Goal: Transaction & Acquisition: Subscribe to service/newsletter

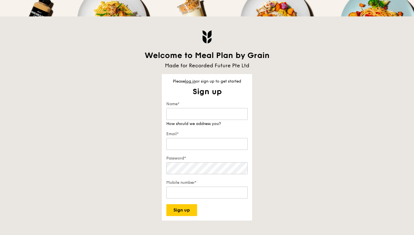
scroll to position [86, 0]
click at [218, 113] on input "Name*" at bounding box center [206, 114] width 81 height 12
type input "[PERSON_NAME]"
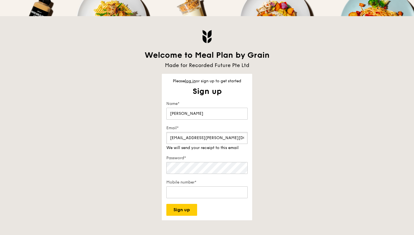
type input "[EMAIL_ADDRESS][PERSON_NAME][DOMAIN_NAME]"
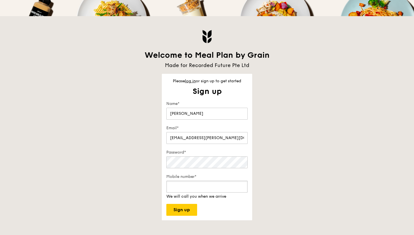
click at [222, 191] on input "Mobile number*" at bounding box center [206, 186] width 81 height 12
type input "93547442"
click at [187, 211] on div "Please log in or sign up to get started Sign up Get started in no time Sign up …" at bounding box center [207, 147] width 90 height 146
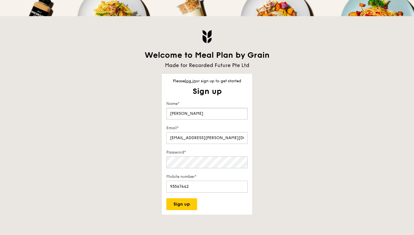
click at [183, 115] on input "[PERSON_NAME]" at bounding box center [206, 114] width 81 height 12
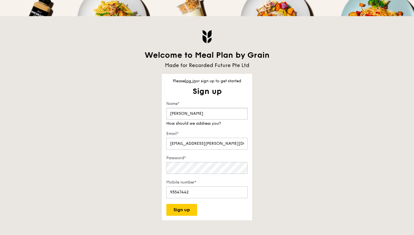
click at [182, 113] on input "[PERSON_NAME]" at bounding box center [206, 114] width 81 height 12
type input "[PERSON_NAME]"
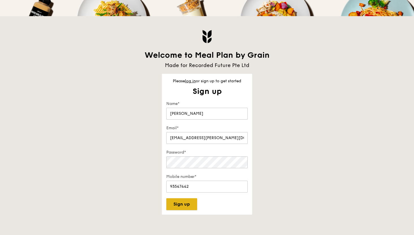
click at [190, 209] on button "Sign up" at bounding box center [181, 204] width 31 height 12
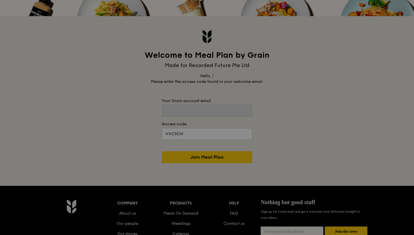
type input "[EMAIL_ADDRESS][PERSON_NAME][DOMAIN_NAME]"
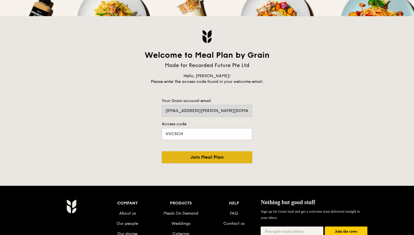
click at [213, 158] on input "Join Meal Plan" at bounding box center [207, 157] width 90 height 12
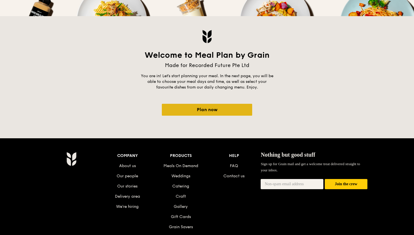
click at [213, 112] on link "Plan now" at bounding box center [207, 110] width 90 height 12
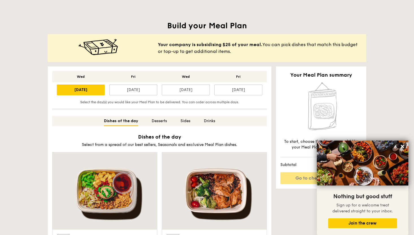
scroll to position [109, 0]
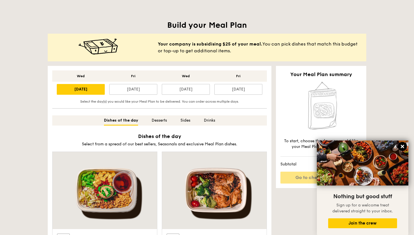
click at [404, 145] on icon at bounding box center [402, 146] width 5 height 5
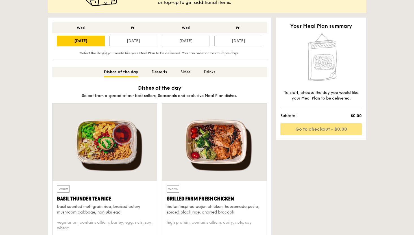
scroll to position [248, 0]
